Goal: Information Seeking & Learning: Learn about a topic

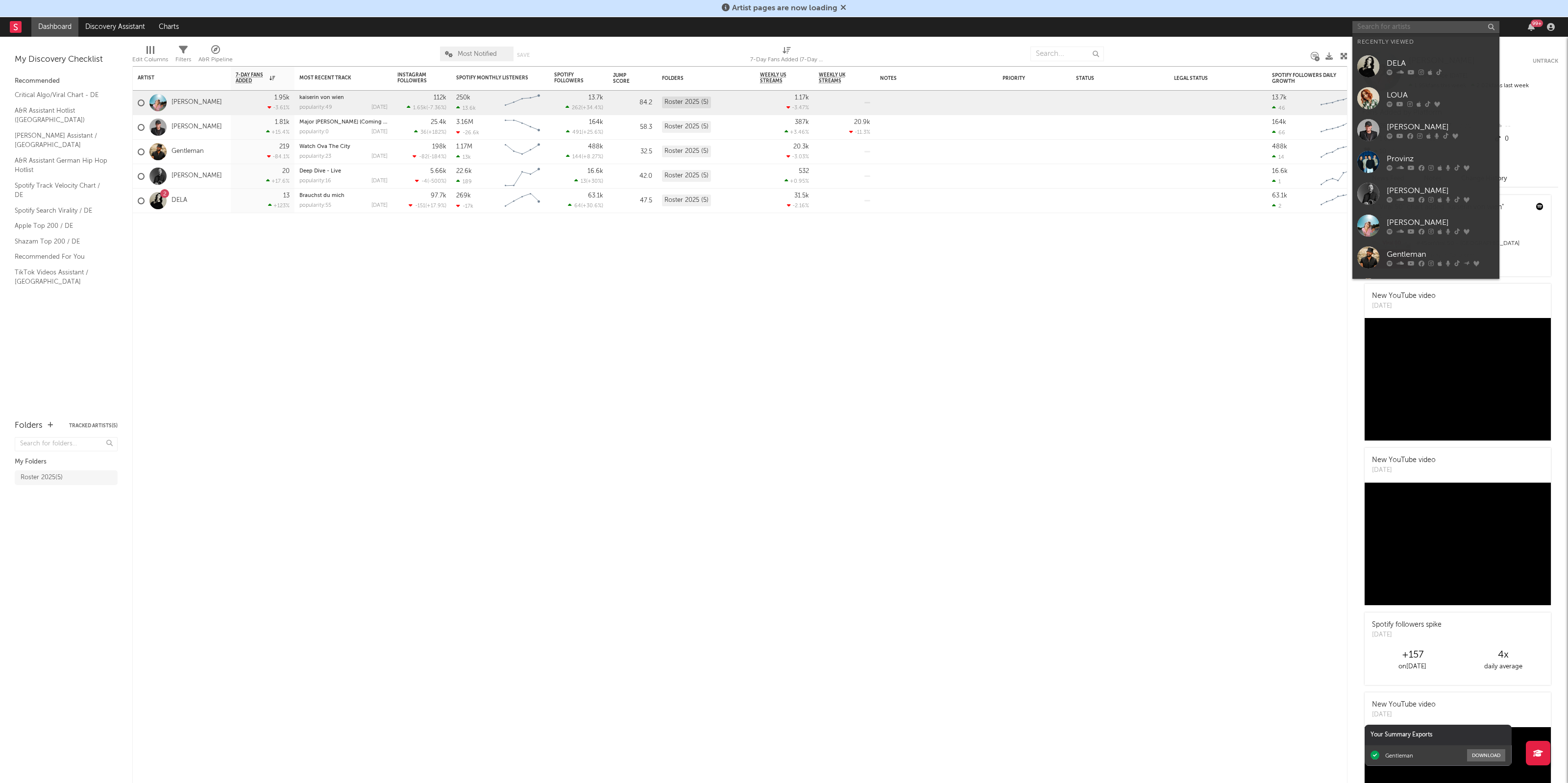
click at [1433, 32] on input "text" at bounding box center [1426, 27] width 147 height 12
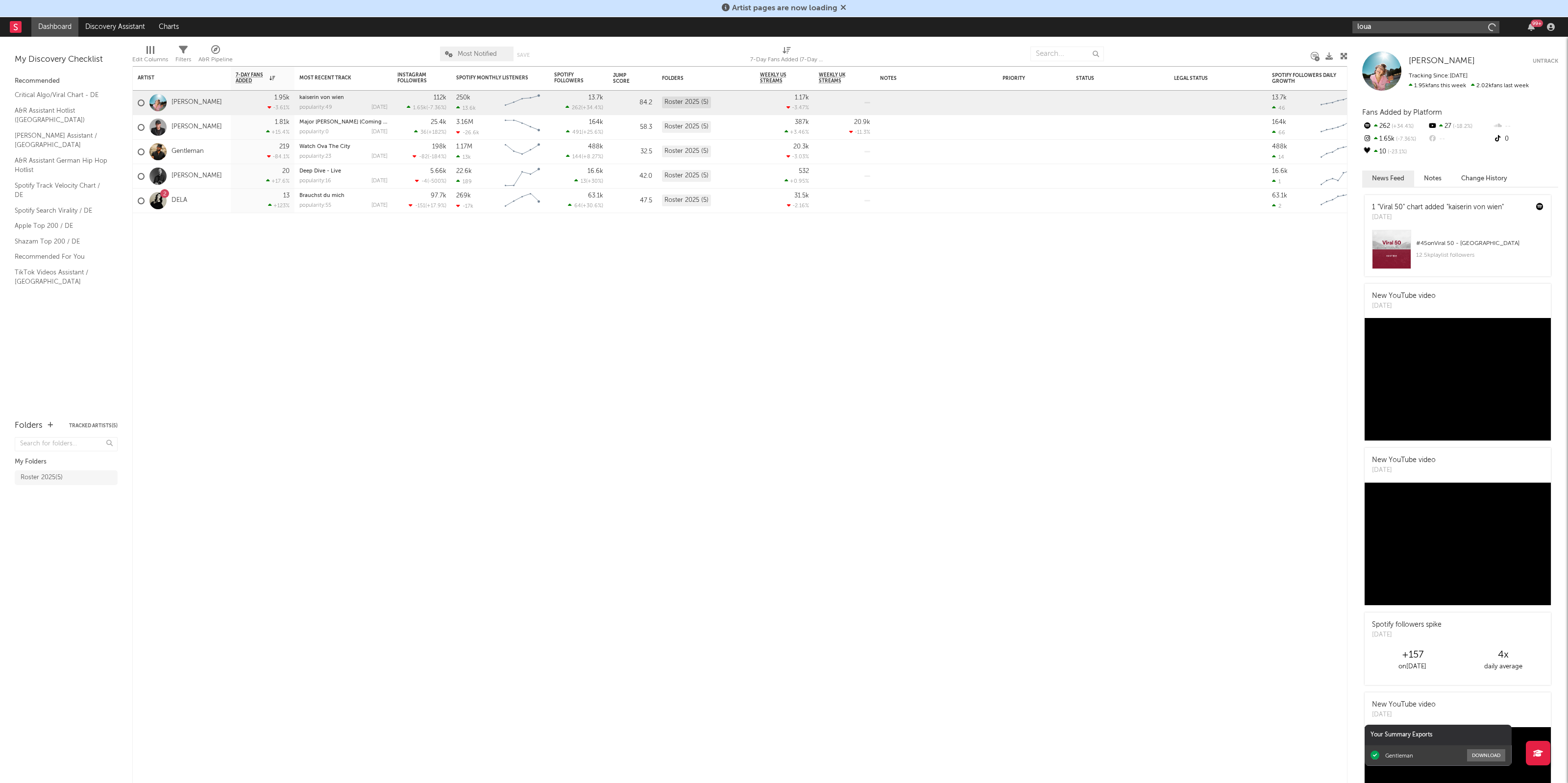
type input "loua"
click at [1393, 27] on input "loua" at bounding box center [1426, 27] width 147 height 12
click at [1395, 29] on input "loua" at bounding box center [1426, 27] width 147 height 12
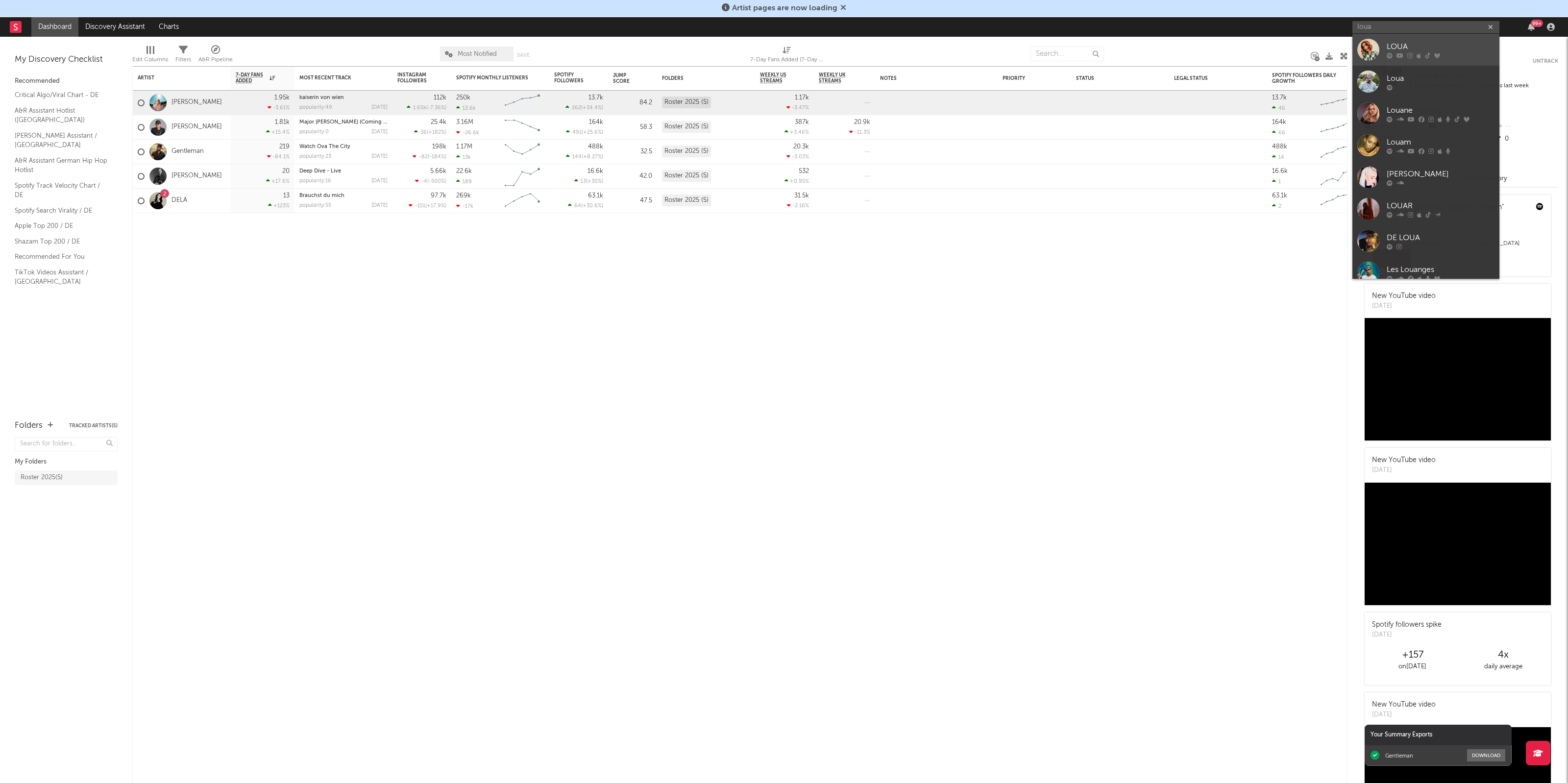
click at [1399, 55] on icon at bounding box center [1399, 55] width 7 height 6
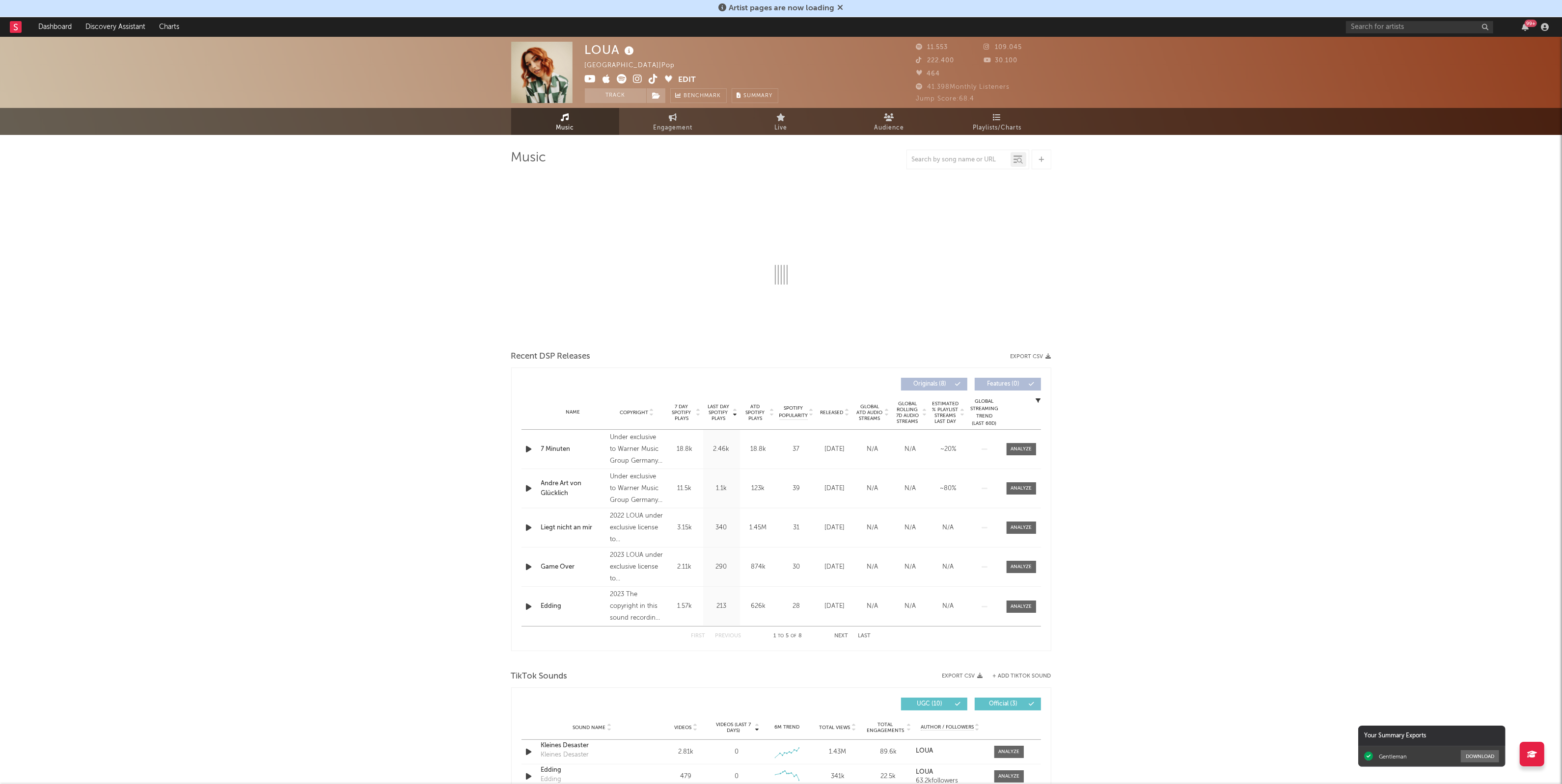
select select "6m"
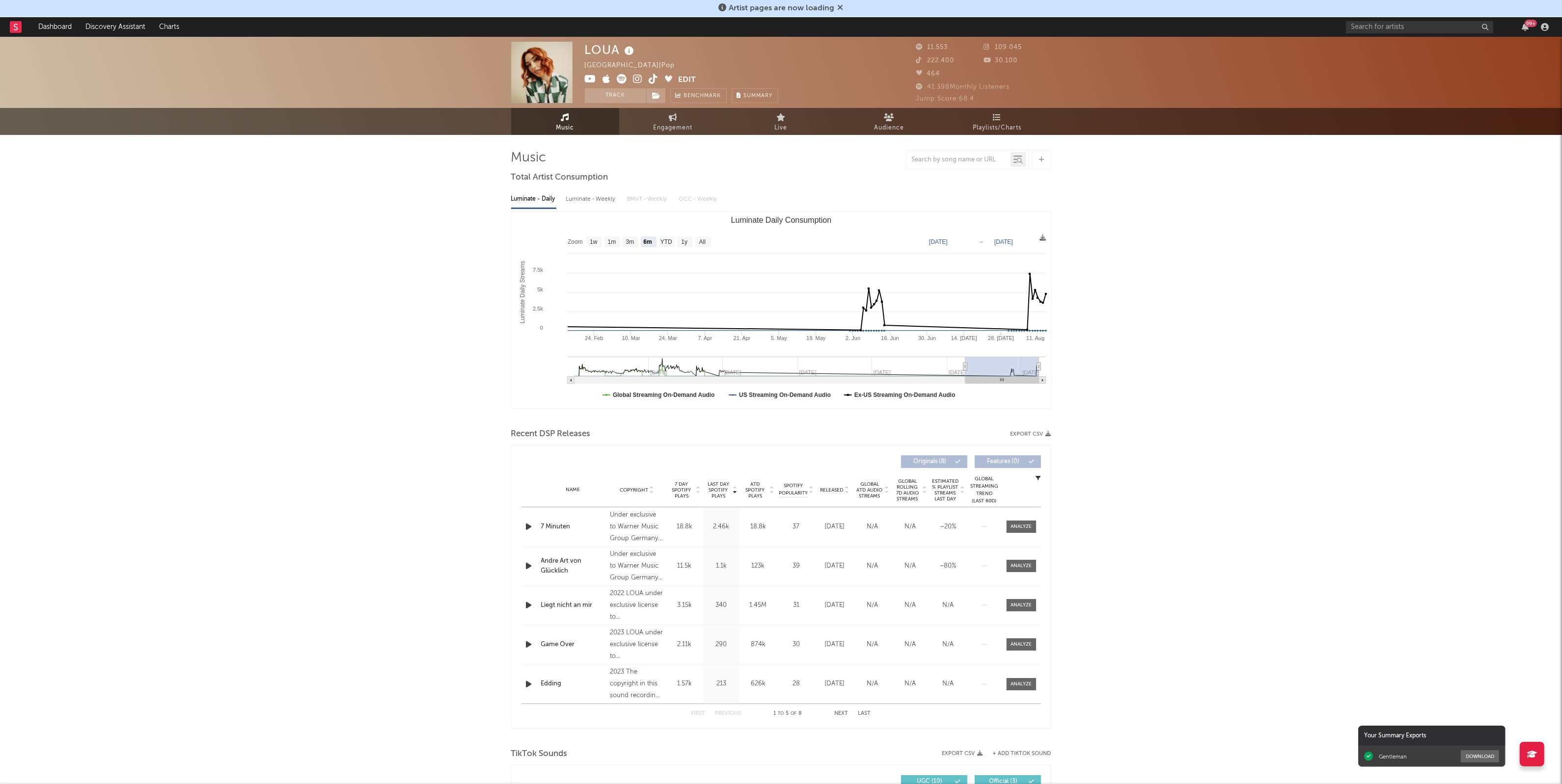
click at [1139, 398] on div "LOUA [GEOGRAPHIC_DATA] | Pop Edit Track Benchmark Summary 11.553 109.045 222.40…" at bounding box center [781, 778] width 1562 height 1483
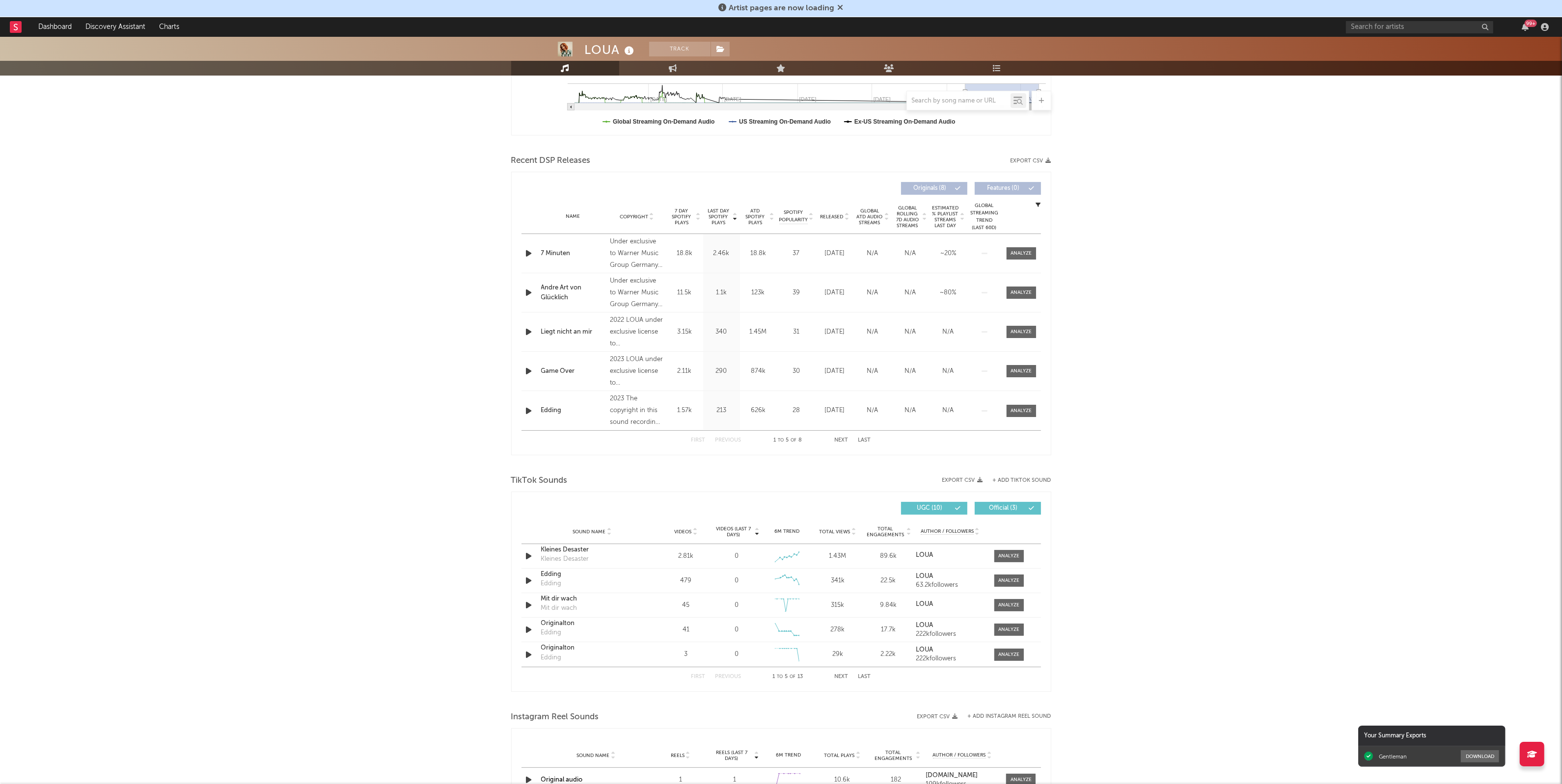
scroll to position [307, 0]
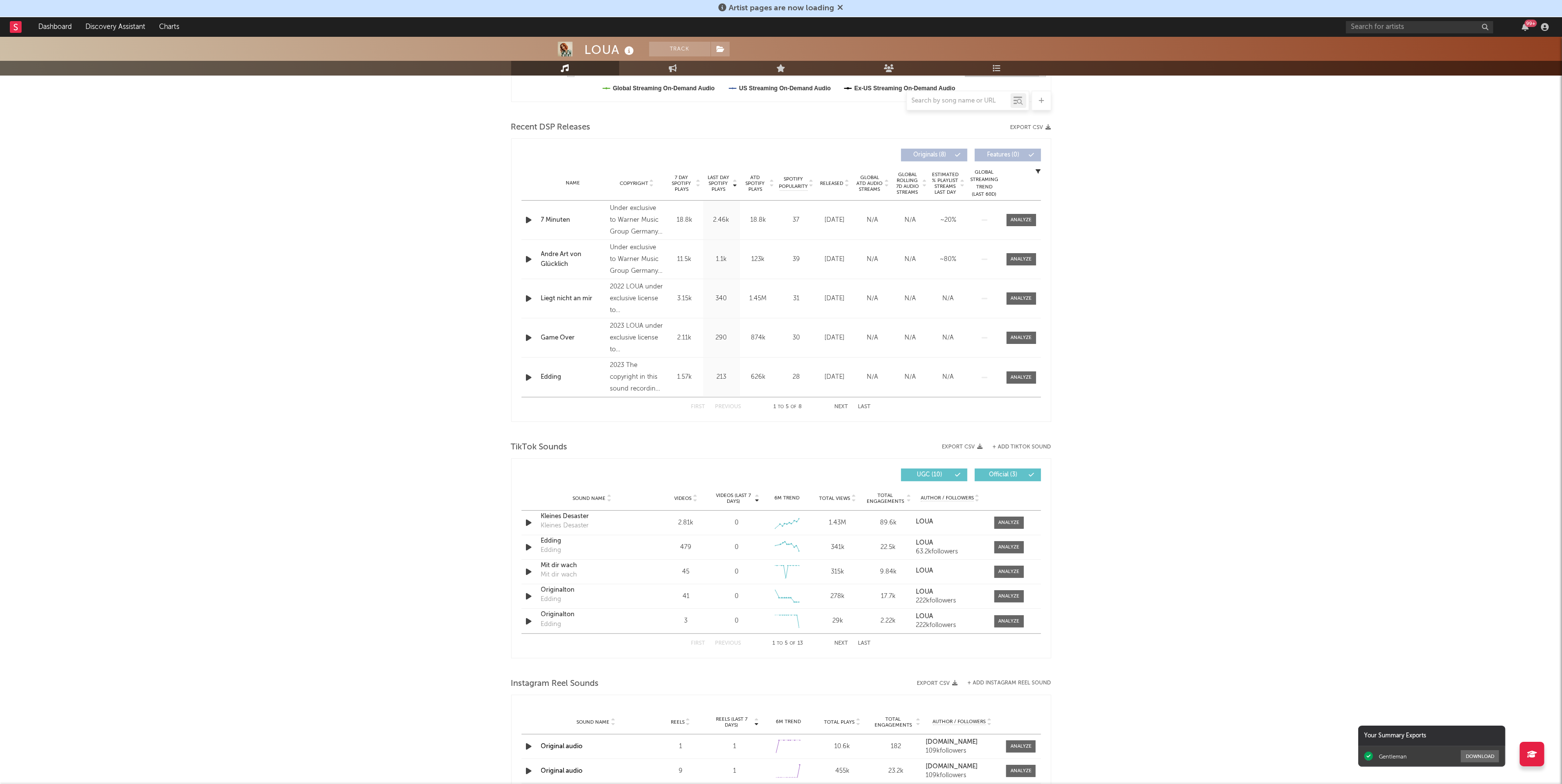
click at [1284, 533] on div "LOUA Track [GEOGRAPHIC_DATA] | Pop Edit Track Benchmark Summary 11.553 109.045 …" at bounding box center [781, 471] width 1562 height 1483
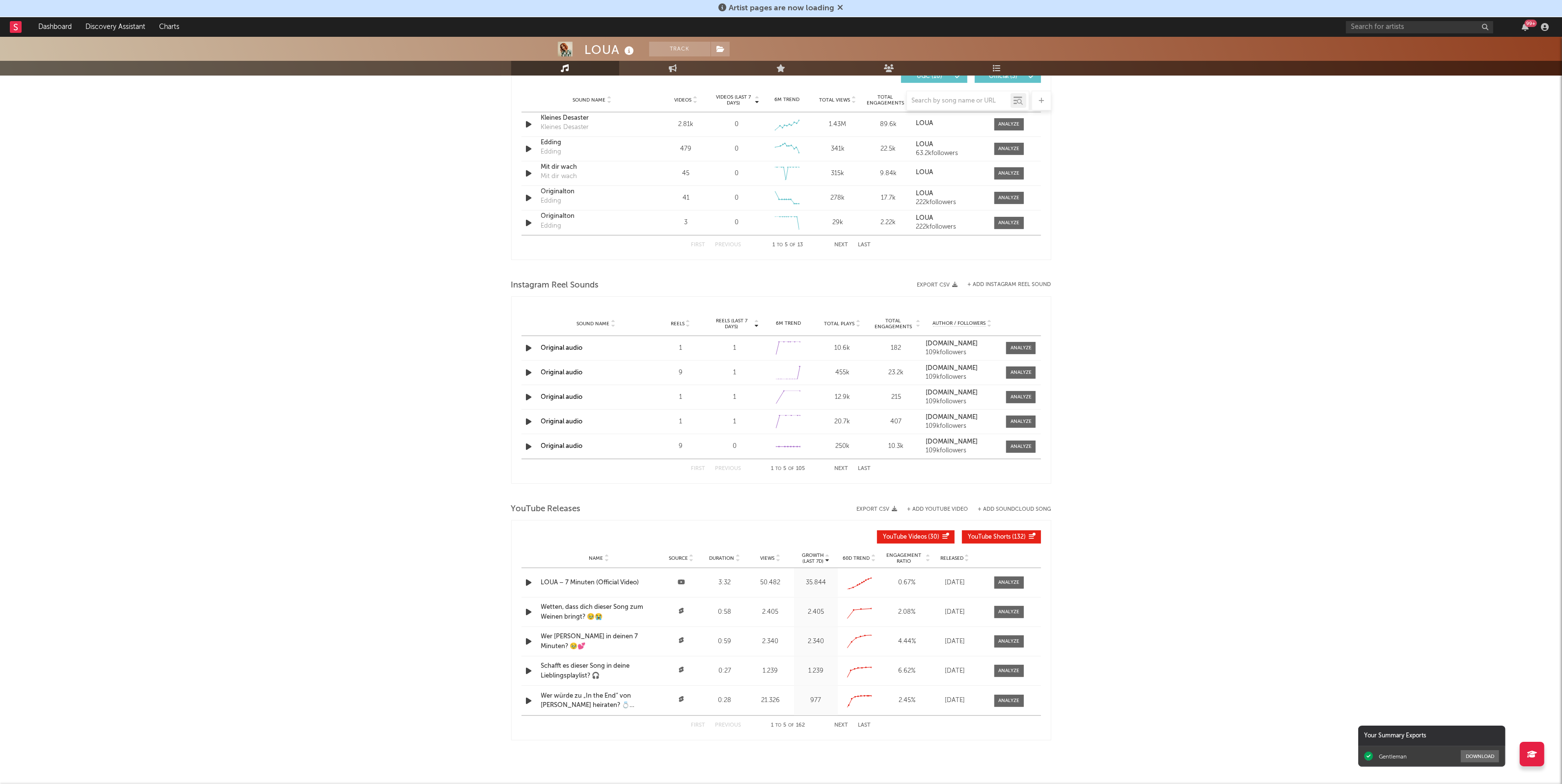
scroll to position [735, 0]
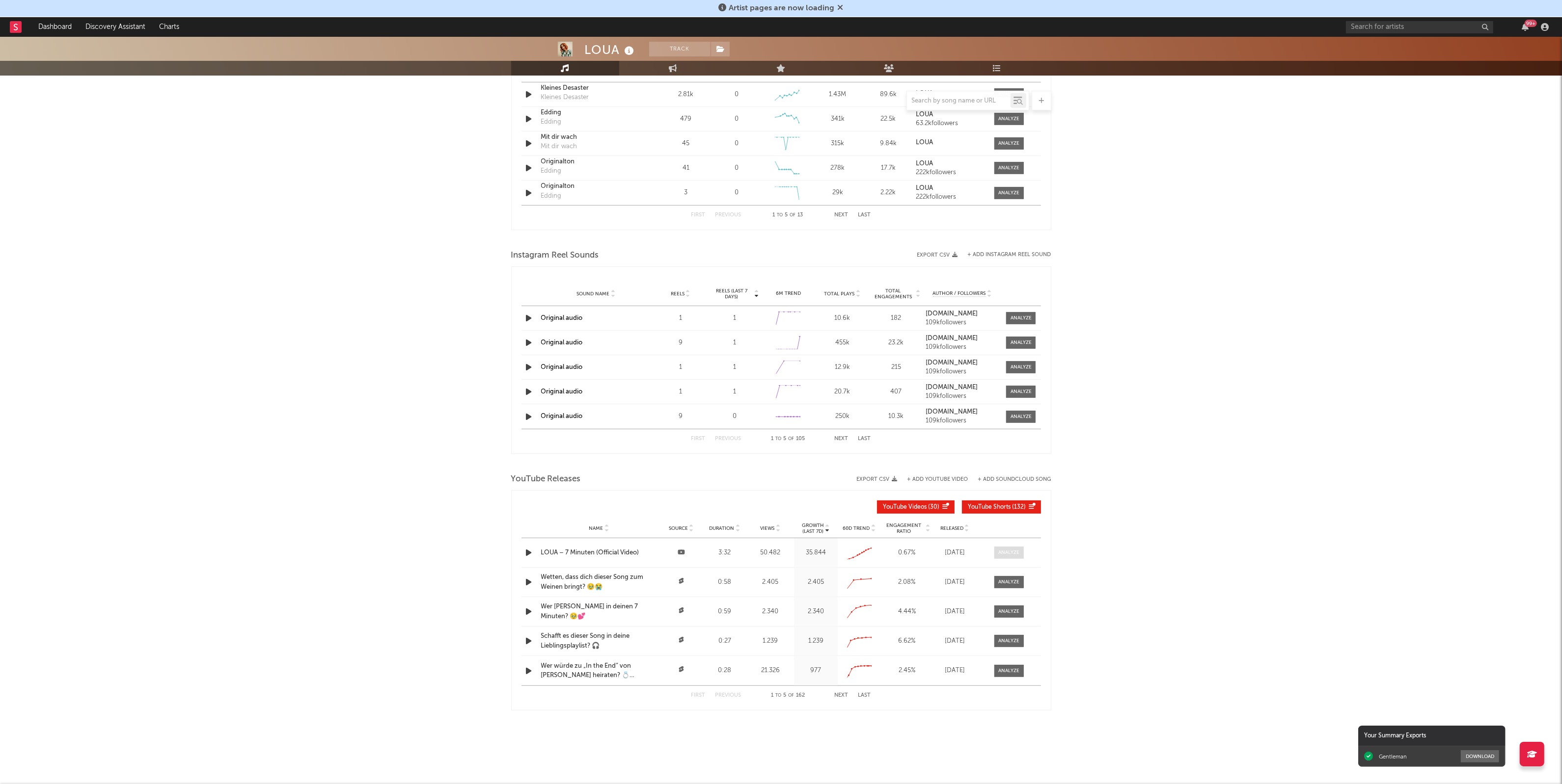
click at [998, 552] on div at bounding box center [1009, 553] width 21 height 7
select select "All"
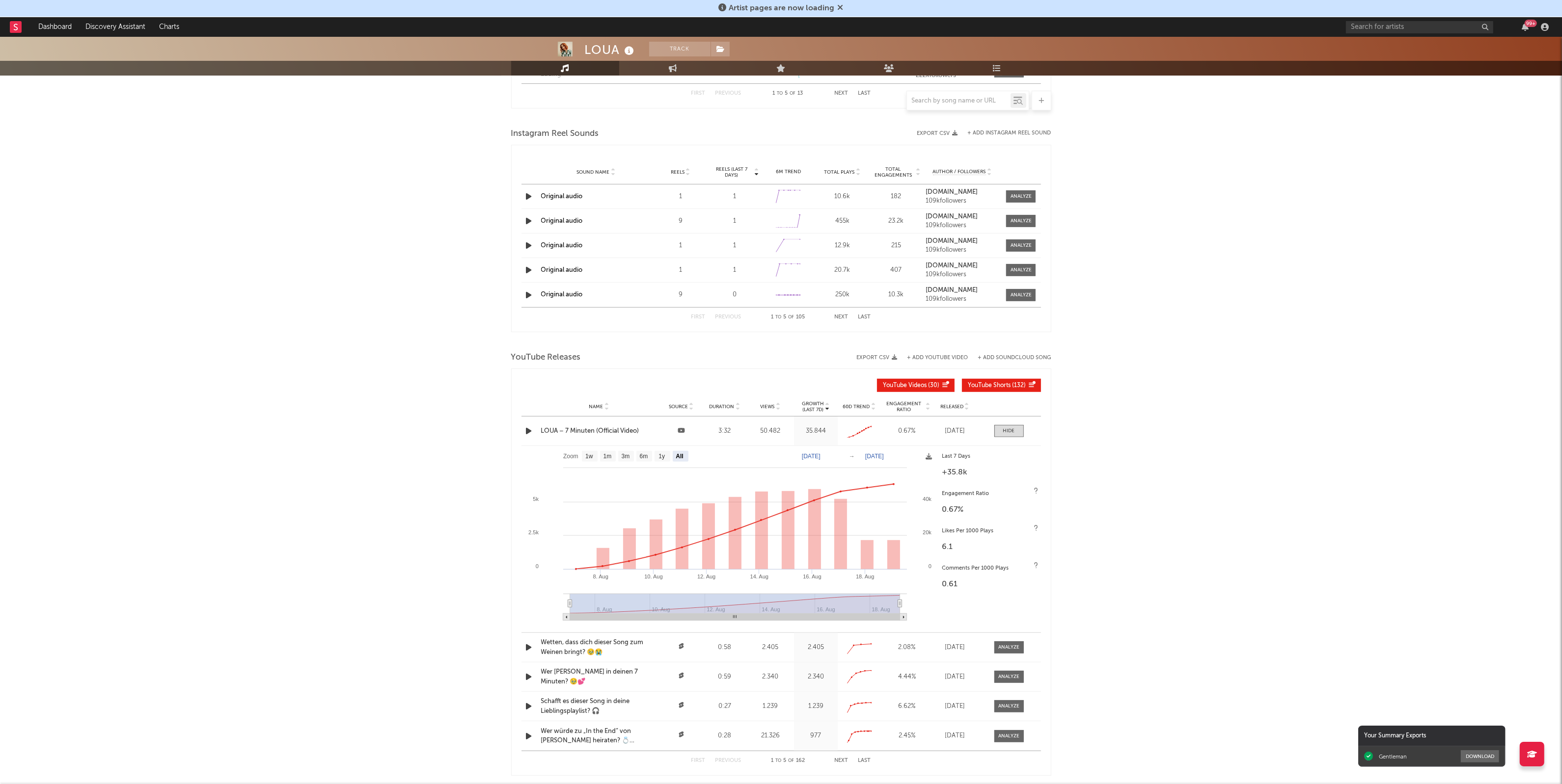
scroll to position [858, 0]
click at [593, 427] on div "LOUA – 7 Minuten (Official Video)" at bounding box center [599, 430] width 116 height 10
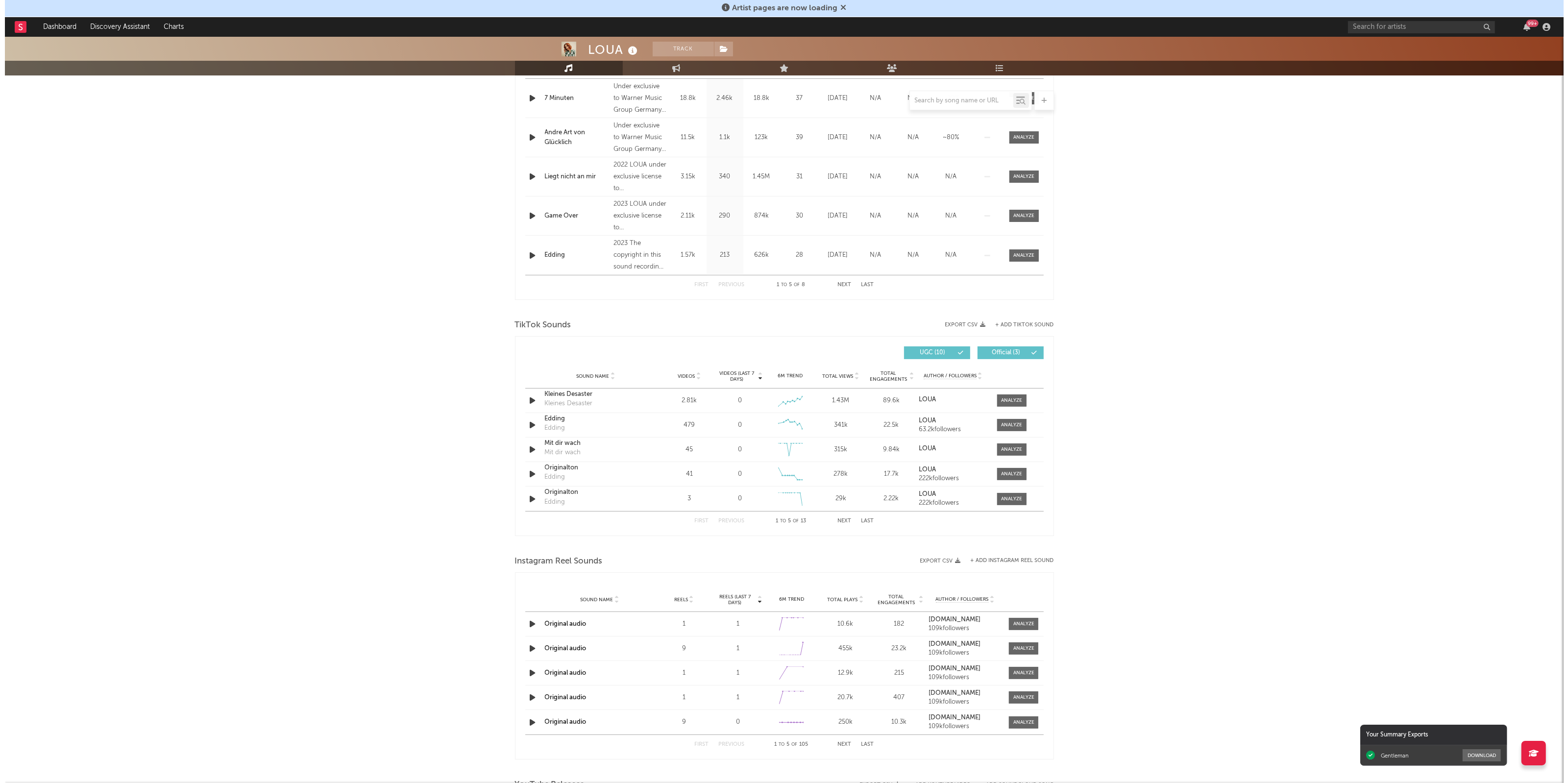
scroll to position [0, 0]
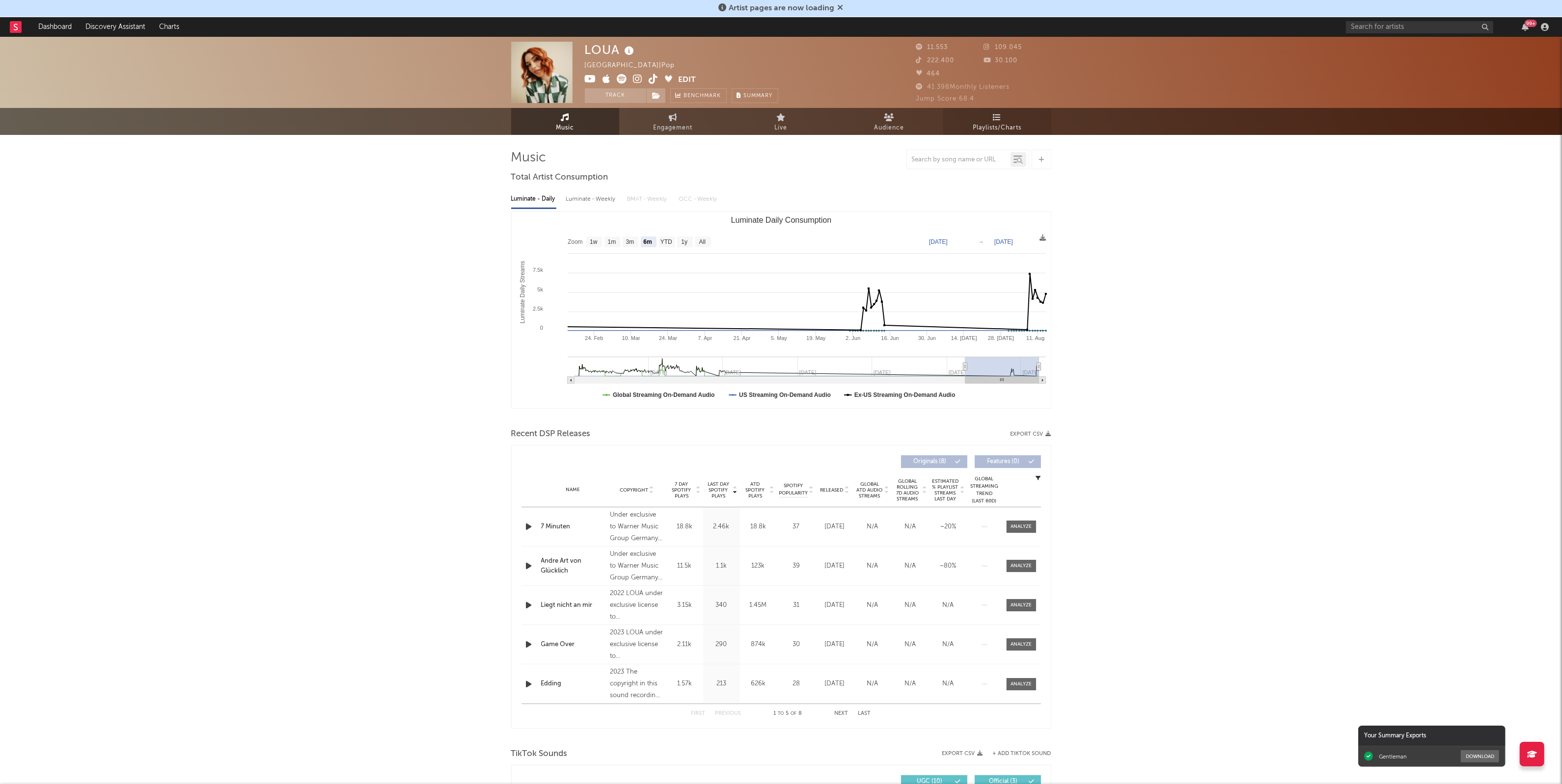
click at [993, 115] on icon at bounding box center [997, 117] width 9 height 8
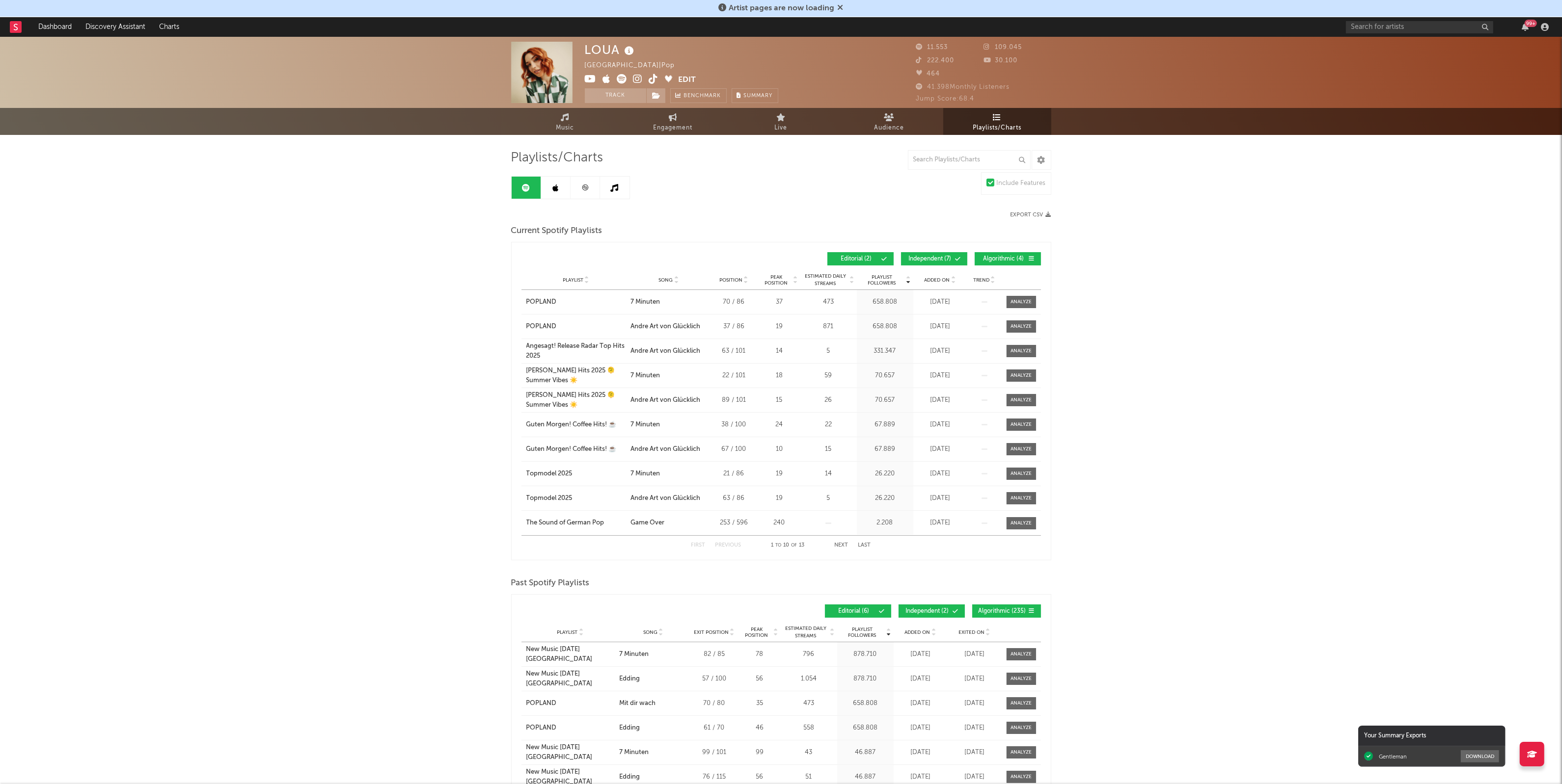
click at [1284, 389] on div "LOUA [GEOGRAPHIC_DATA] | Pop Edit Track Benchmark Summary 11.553 109.045 222.40…" at bounding box center [781, 504] width 1562 height 935
click at [1356, 474] on div "LOUA [GEOGRAPHIC_DATA] | Pop Edit Track Benchmark Summary 11.553 109.045 222.40…" at bounding box center [781, 504] width 1562 height 935
click at [960, 156] on input "text" at bounding box center [969, 160] width 123 height 20
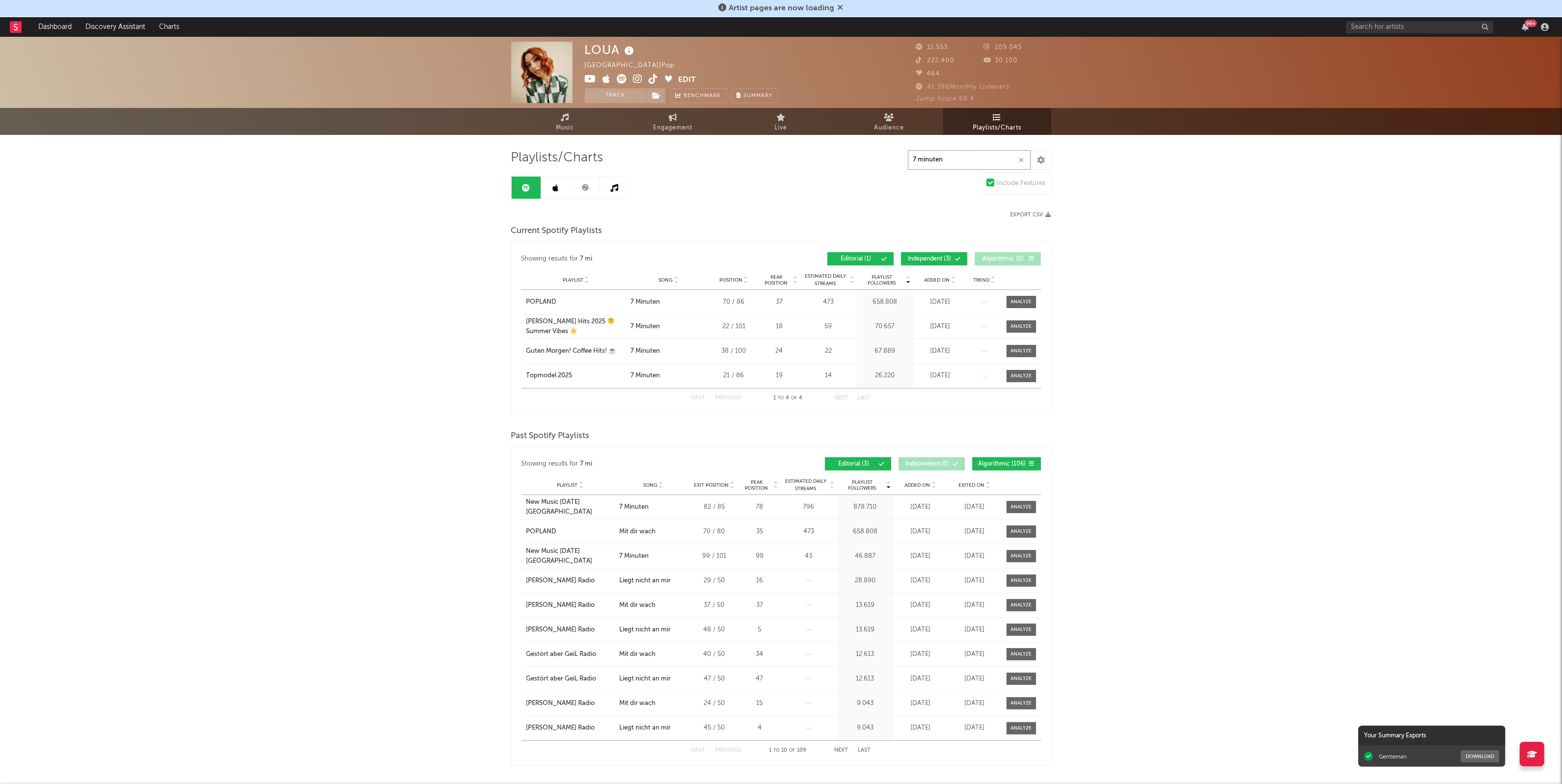
type input "7 minuten"
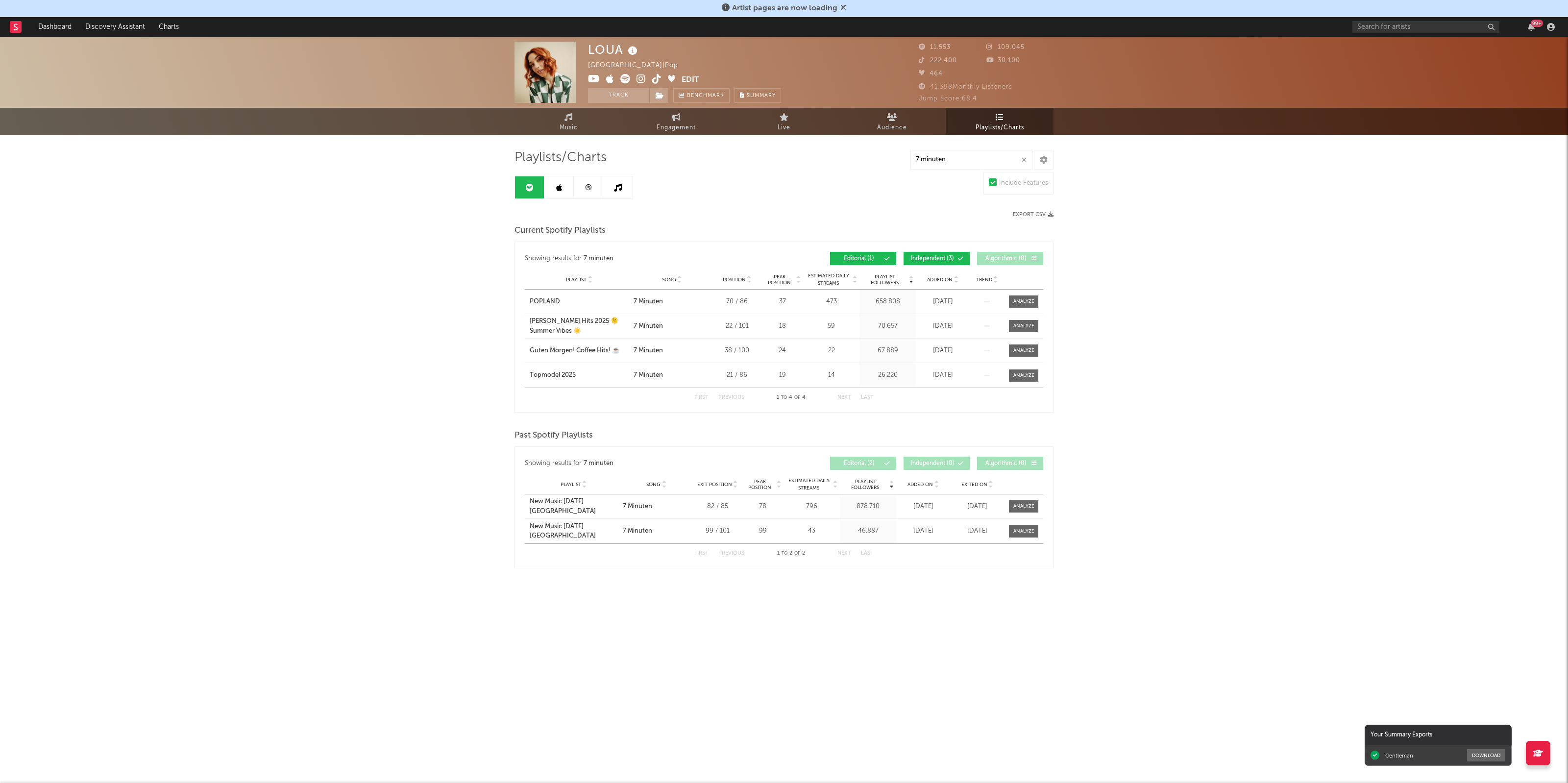
click at [1223, 474] on div "LOUA [GEOGRAPHIC_DATA] | Pop Edit Track Benchmark Summary 11.553 109.045 222.40…" at bounding box center [784, 332] width 1568 height 591
click at [1152, 413] on div "LOUA [GEOGRAPHIC_DATA] | Pop Edit Track Benchmark Summary 11.553 109.045 222.40…" at bounding box center [784, 332] width 1568 height 591
click at [1226, 314] on div "LOUA [GEOGRAPHIC_DATA] | Pop Edit Track Benchmark Summary 11.553 109.045 222.40…" at bounding box center [784, 332] width 1568 height 591
click at [1321, 625] on div "LOUA [GEOGRAPHIC_DATA] | Pop Edit Track Benchmark Summary 11.553 109.045 222.40…" at bounding box center [784, 332] width 1568 height 591
click at [1202, 209] on div "LOUA [GEOGRAPHIC_DATA] | Pop Edit Track Benchmark Summary 11.553 109.045 222.40…" at bounding box center [784, 332] width 1568 height 591
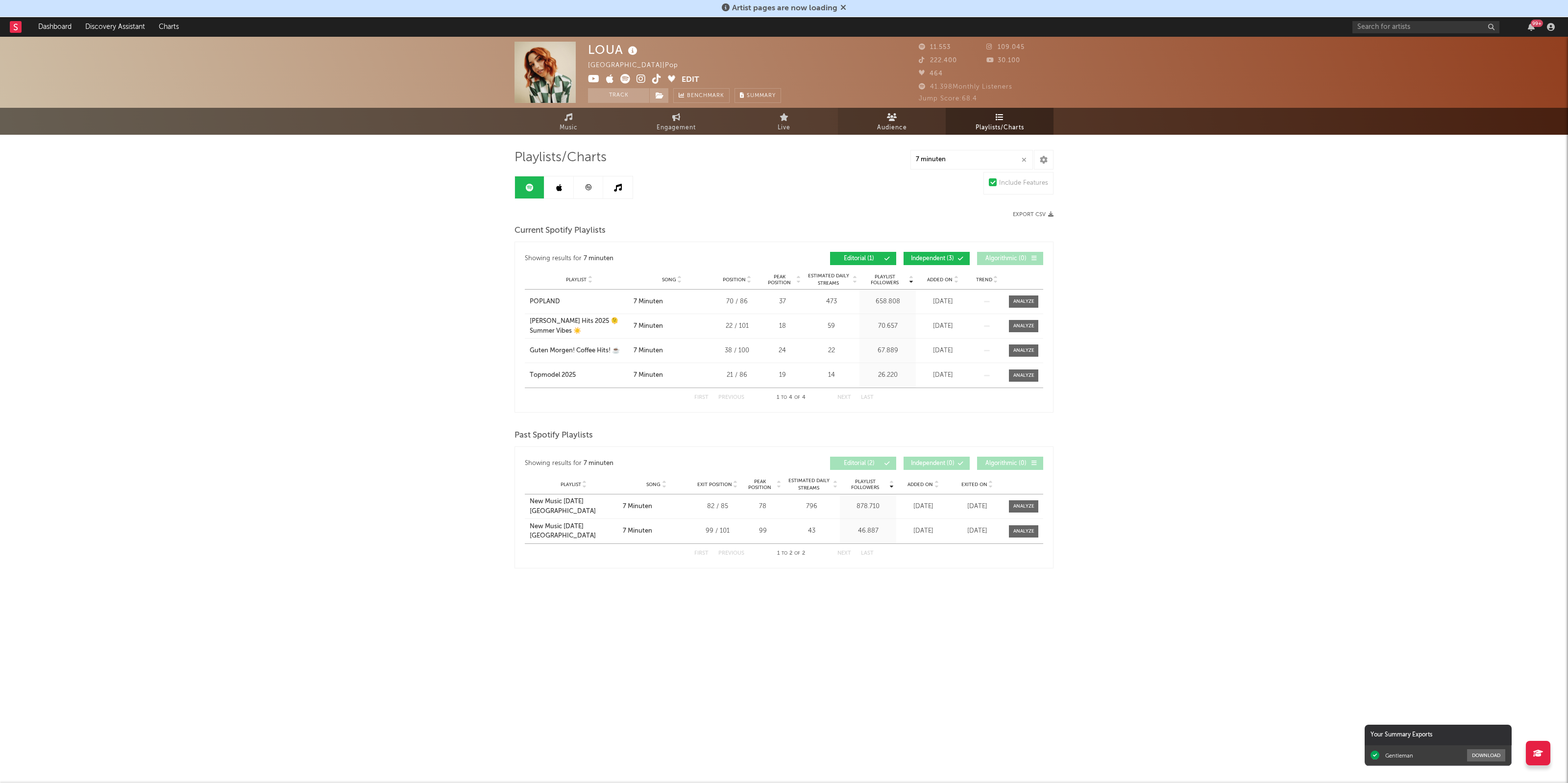
click at [899, 116] on link "Audience" at bounding box center [892, 121] width 108 height 27
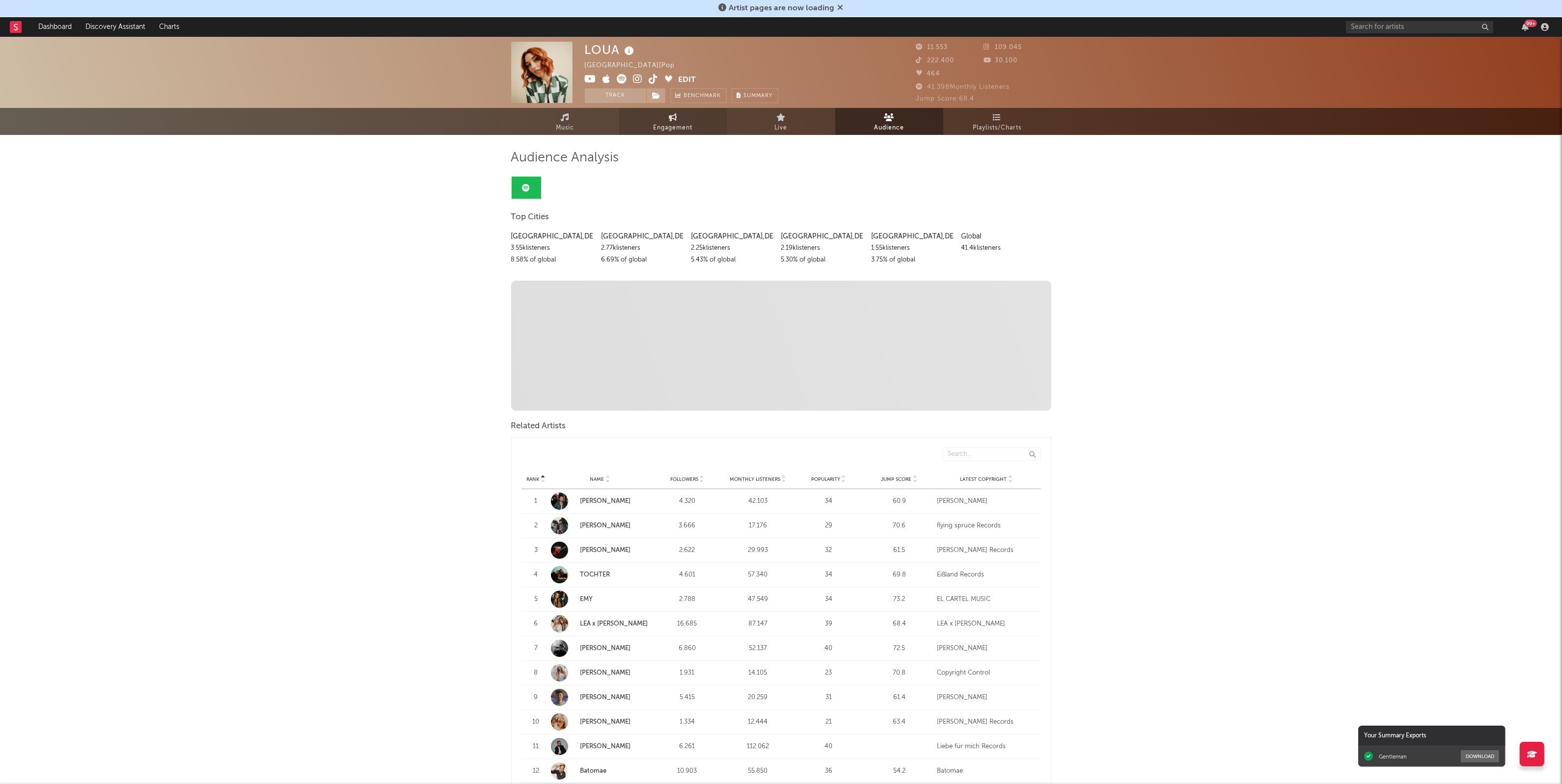
click at [664, 118] on link "Engagement" at bounding box center [673, 121] width 108 height 27
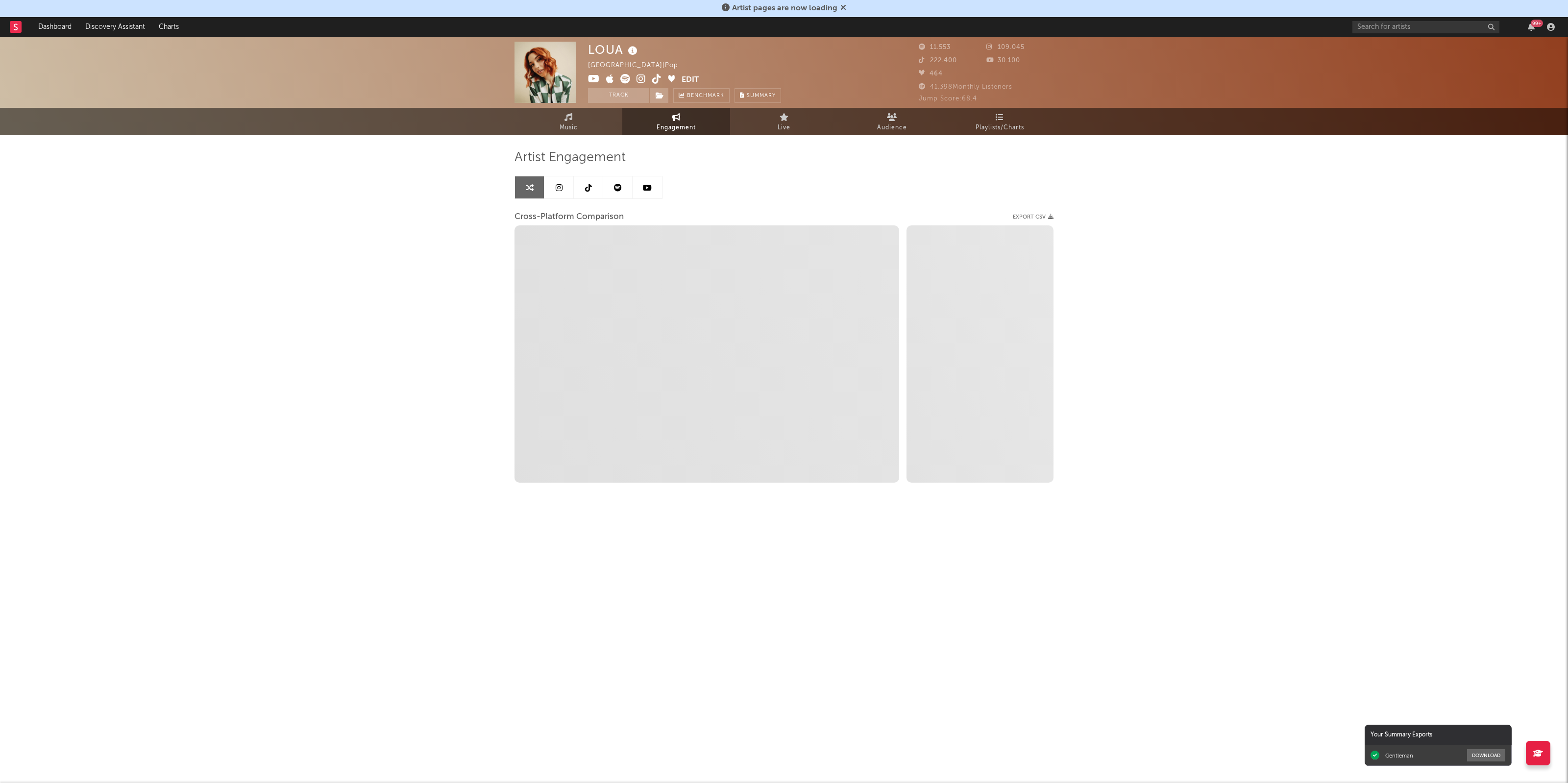
select select "1w"
select select "1m"
